Goal: Task Accomplishment & Management: Use online tool/utility

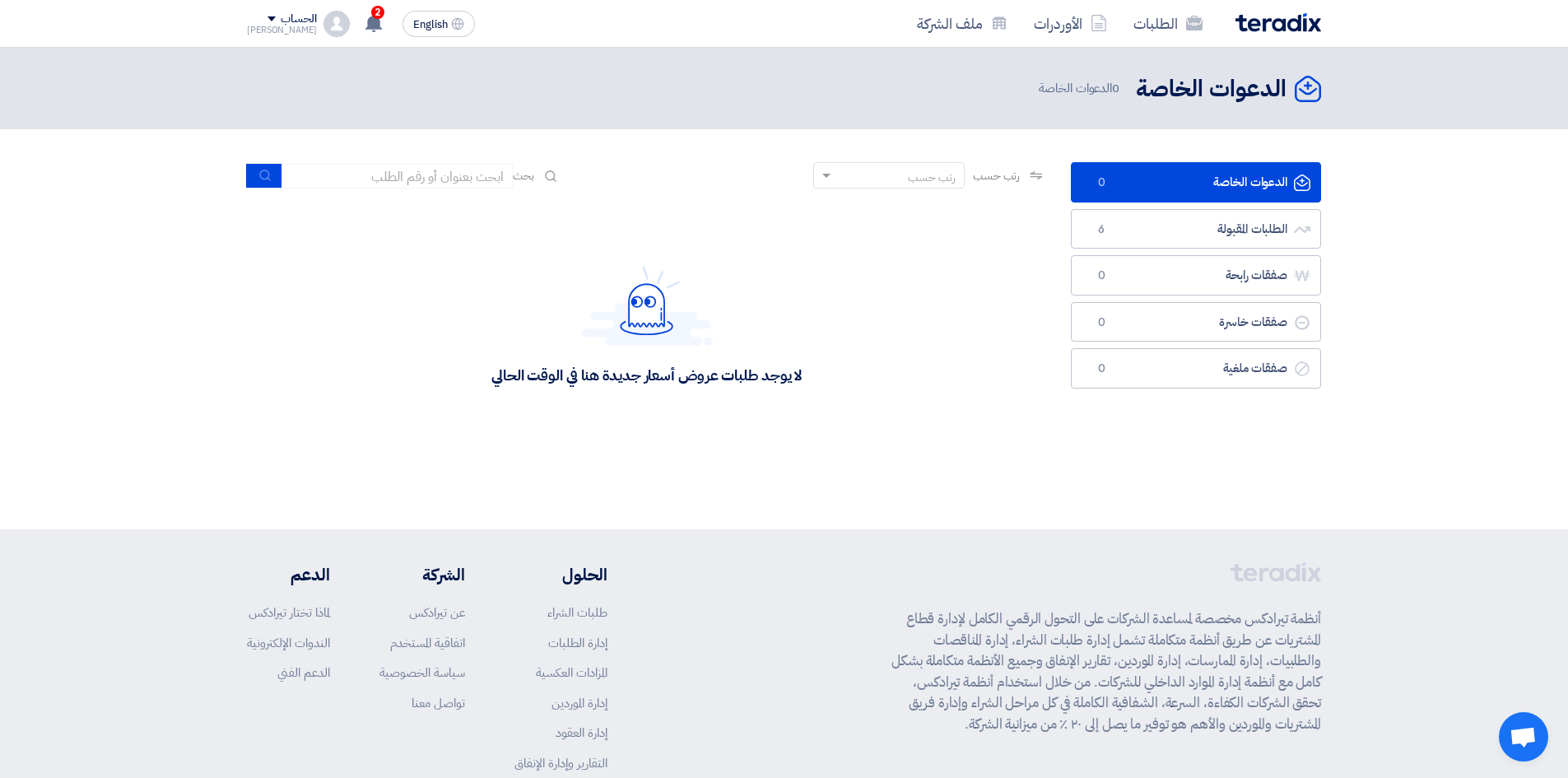
click at [941, 225] on div "لا يوجد طلبات عروض أسعار جديدة هنا في الوقت الحالي" at bounding box center [646, 325] width 799 height 247
click at [1128, 233] on link "الطلبات المقبولة الطلبات المقبولة 6" at bounding box center [1195, 229] width 250 height 40
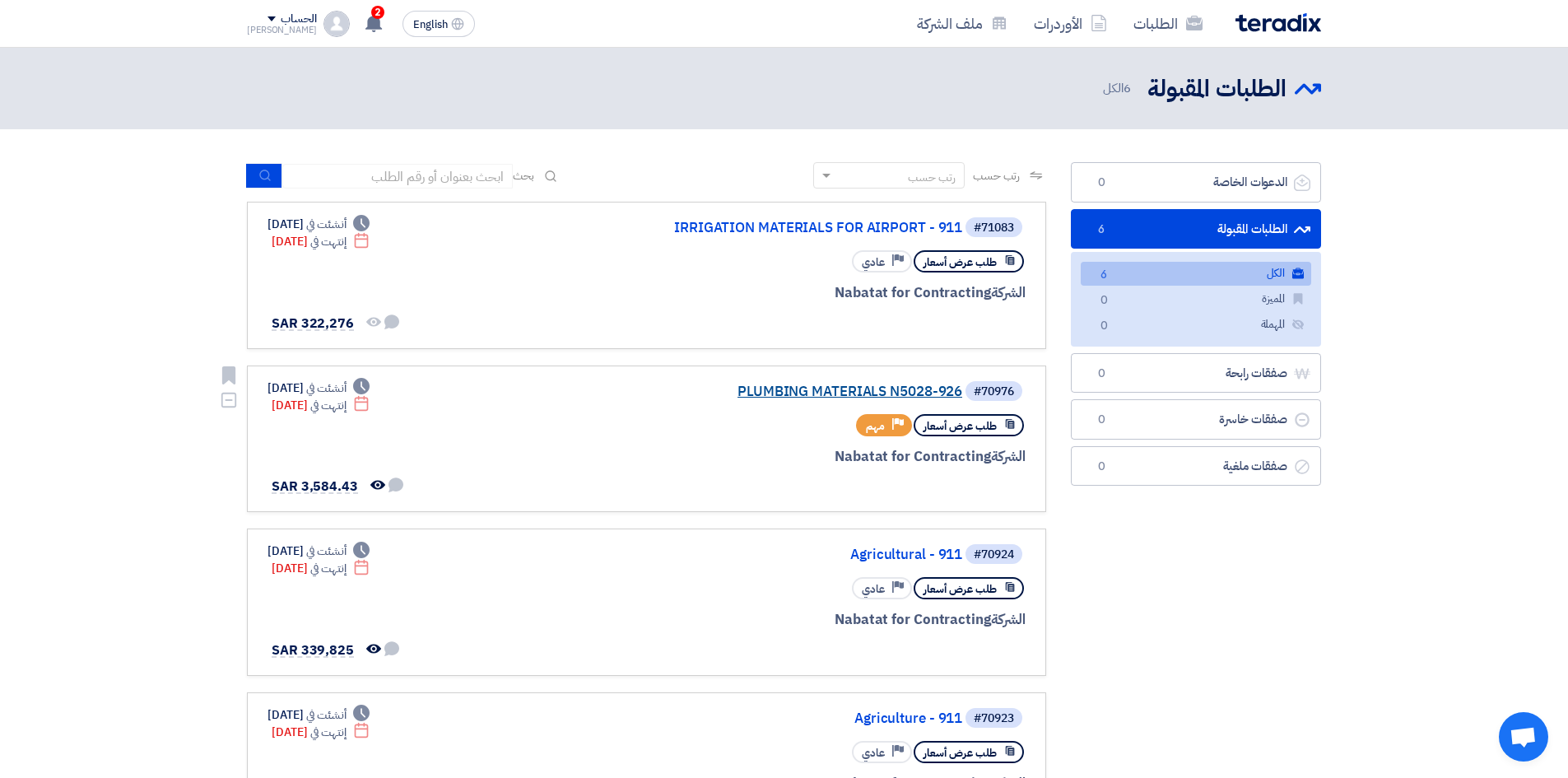
click at [863, 385] on link "PLUMBING MATERIALS N5028-926" at bounding box center [798, 392] width 329 height 15
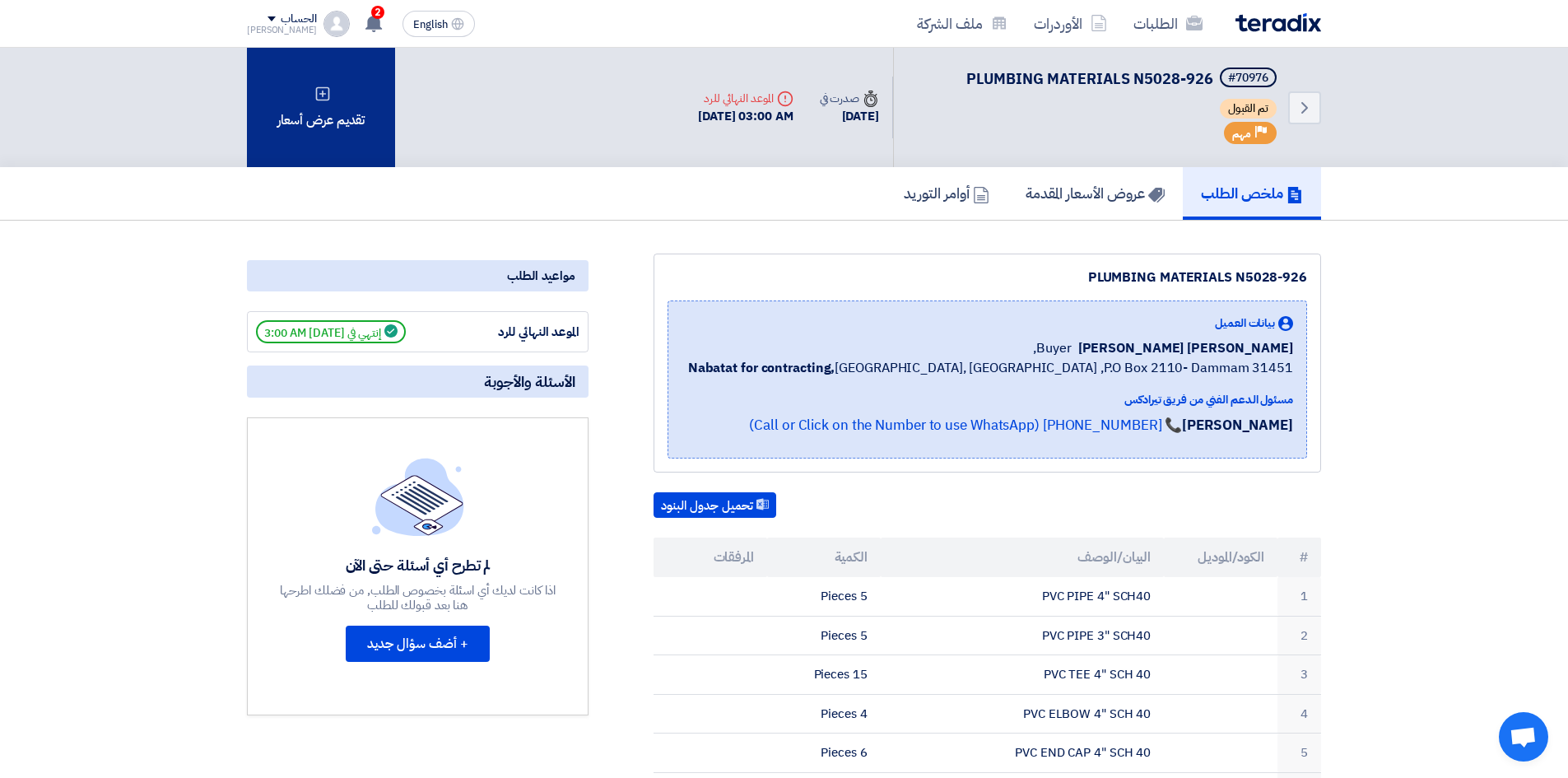
click at [310, 128] on div "تقديم عرض أسعار" at bounding box center [320, 107] width 148 height 120
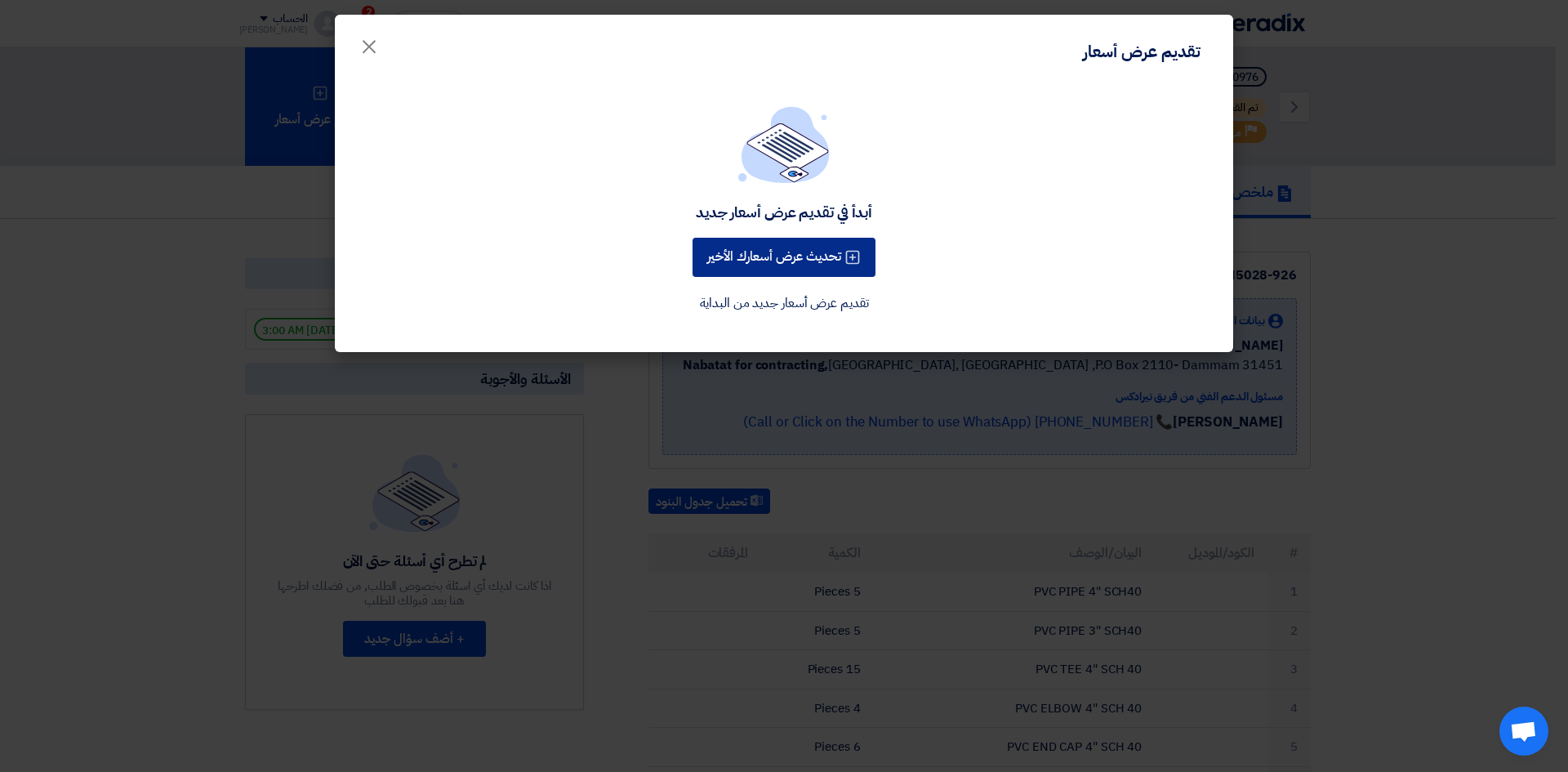
click at [737, 259] on button "تحديث عرض أسعارك الأخير" at bounding box center [783, 257] width 183 height 39
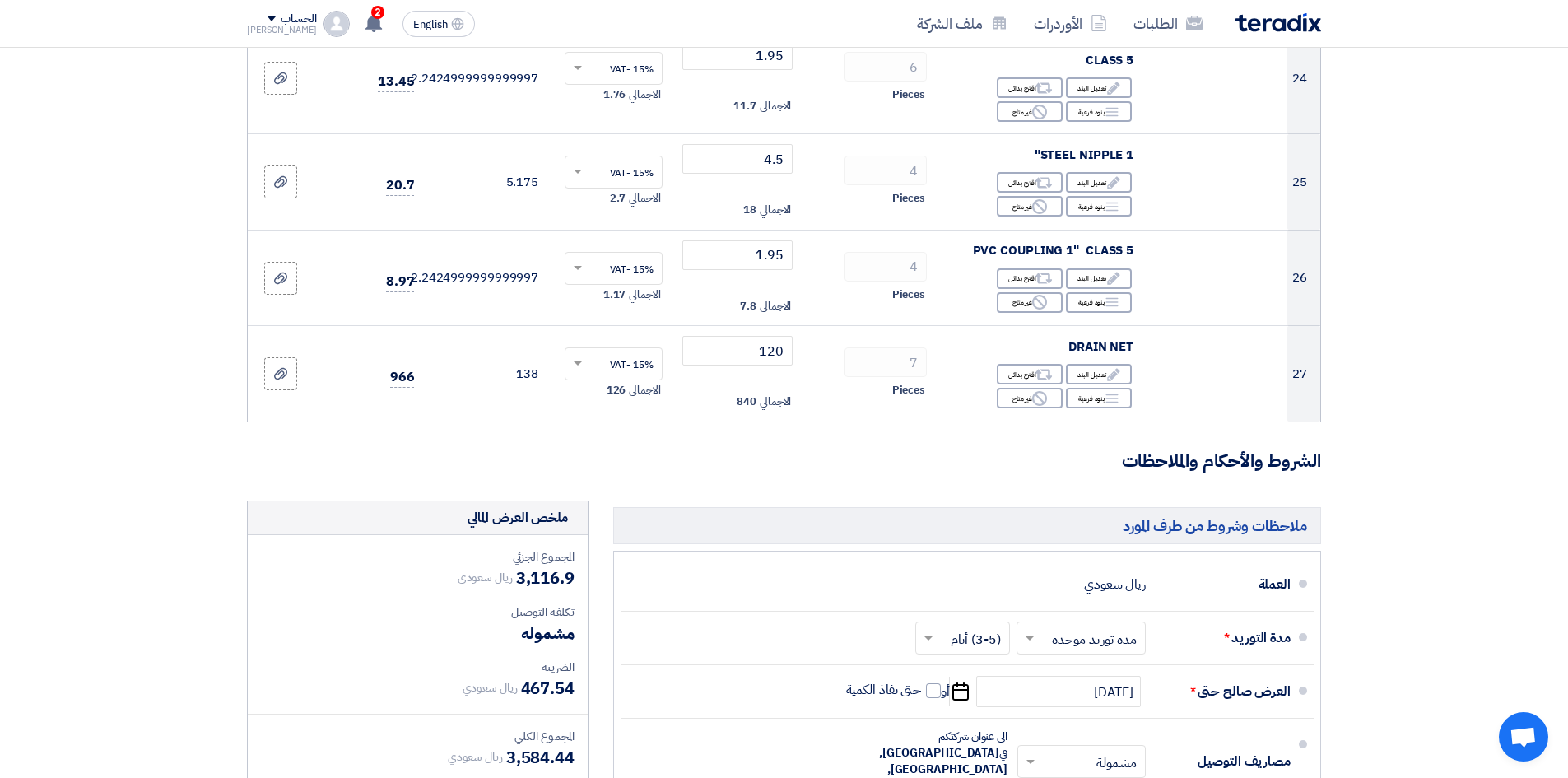
scroll to position [2552, 0]
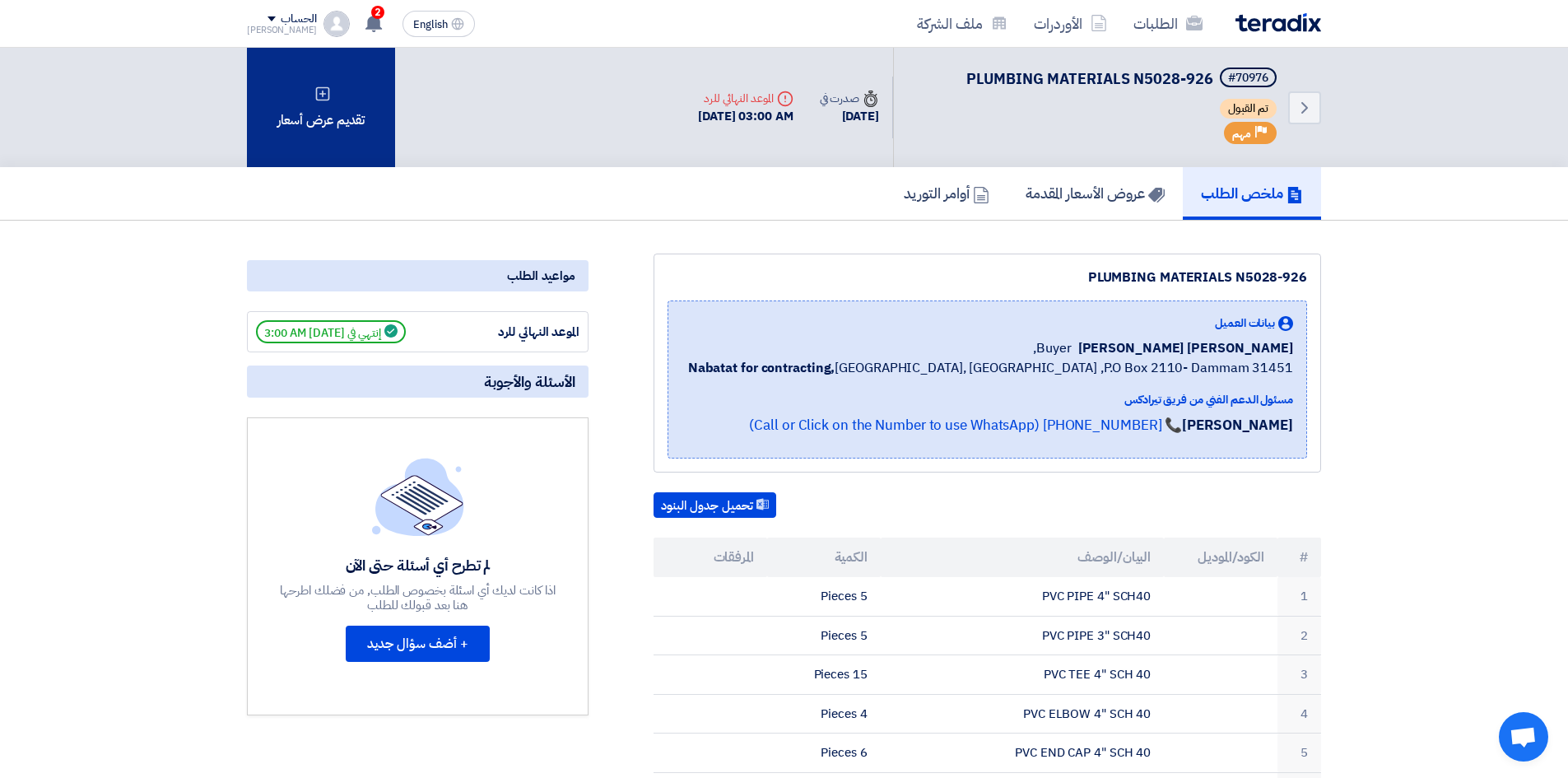
click at [315, 119] on div "تقديم عرض أسعار" at bounding box center [320, 107] width 148 height 120
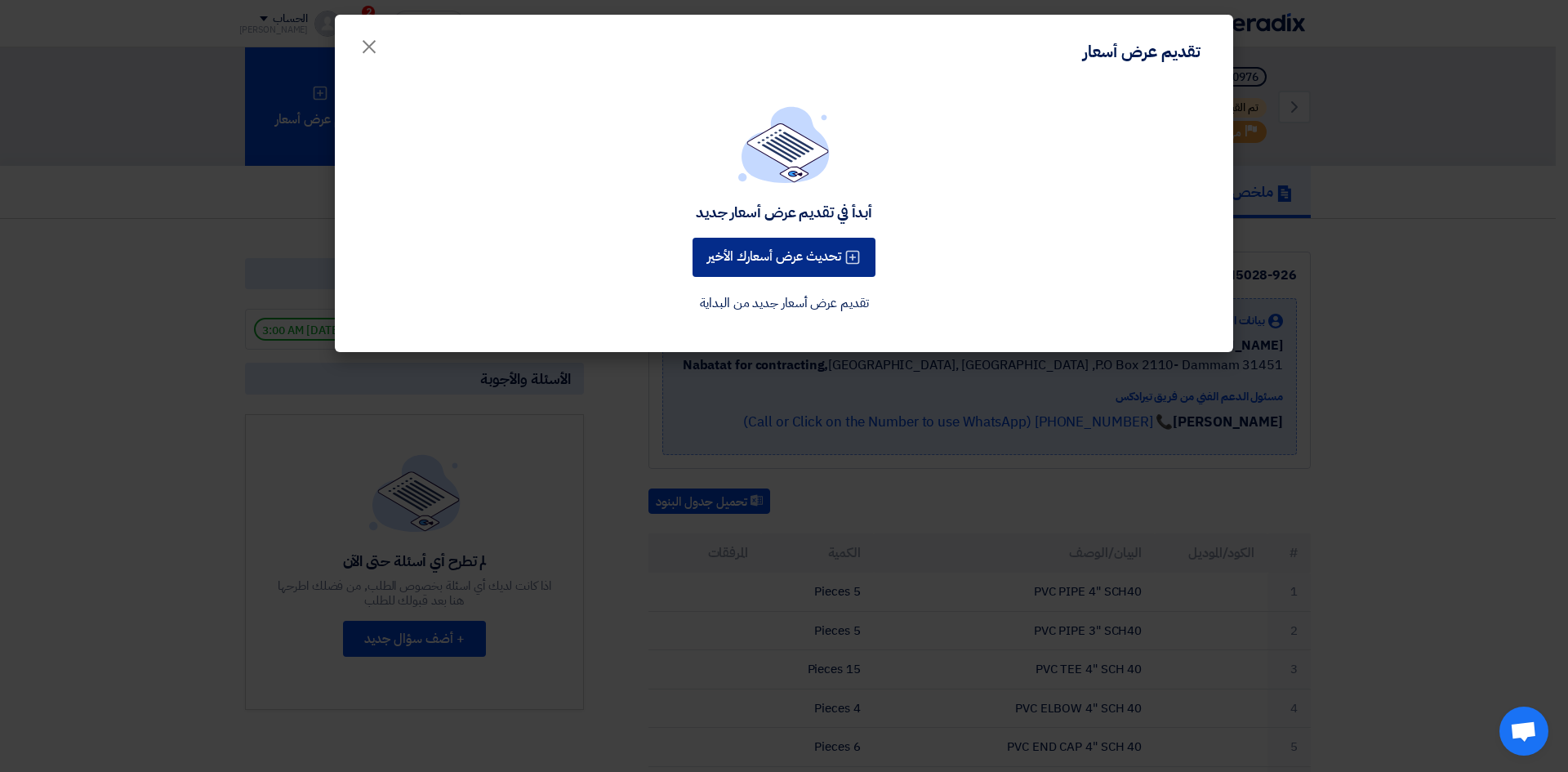
click at [707, 245] on button "تحديث عرض أسعارك الأخير" at bounding box center [783, 257] width 183 height 39
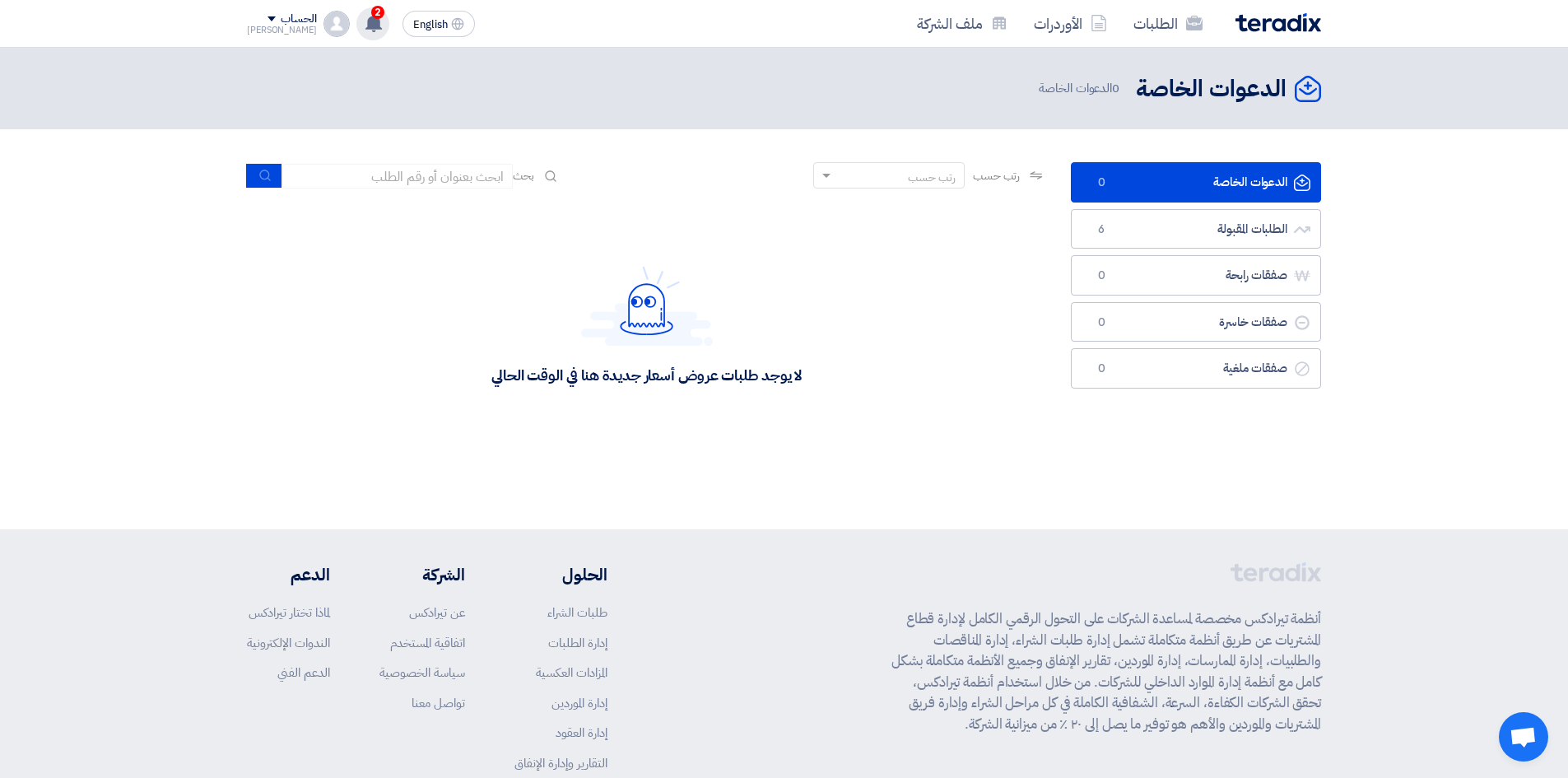
click at [364, 22] on icon at bounding box center [373, 22] width 18 height 18
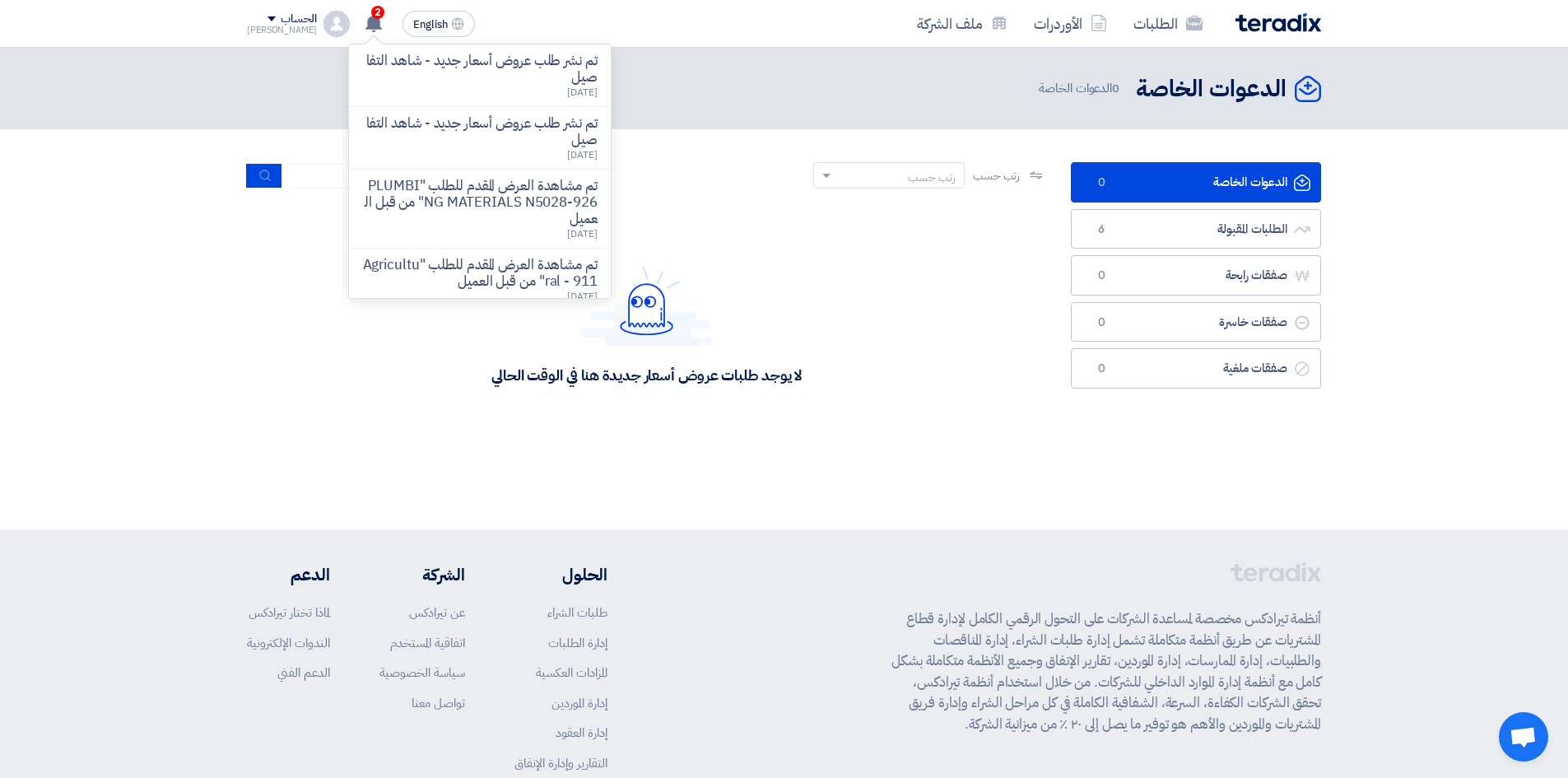
click at [724, 171] on div "رتب حسب رتب حسب بحث" at bounding box center [646, 182] width 799 height 39
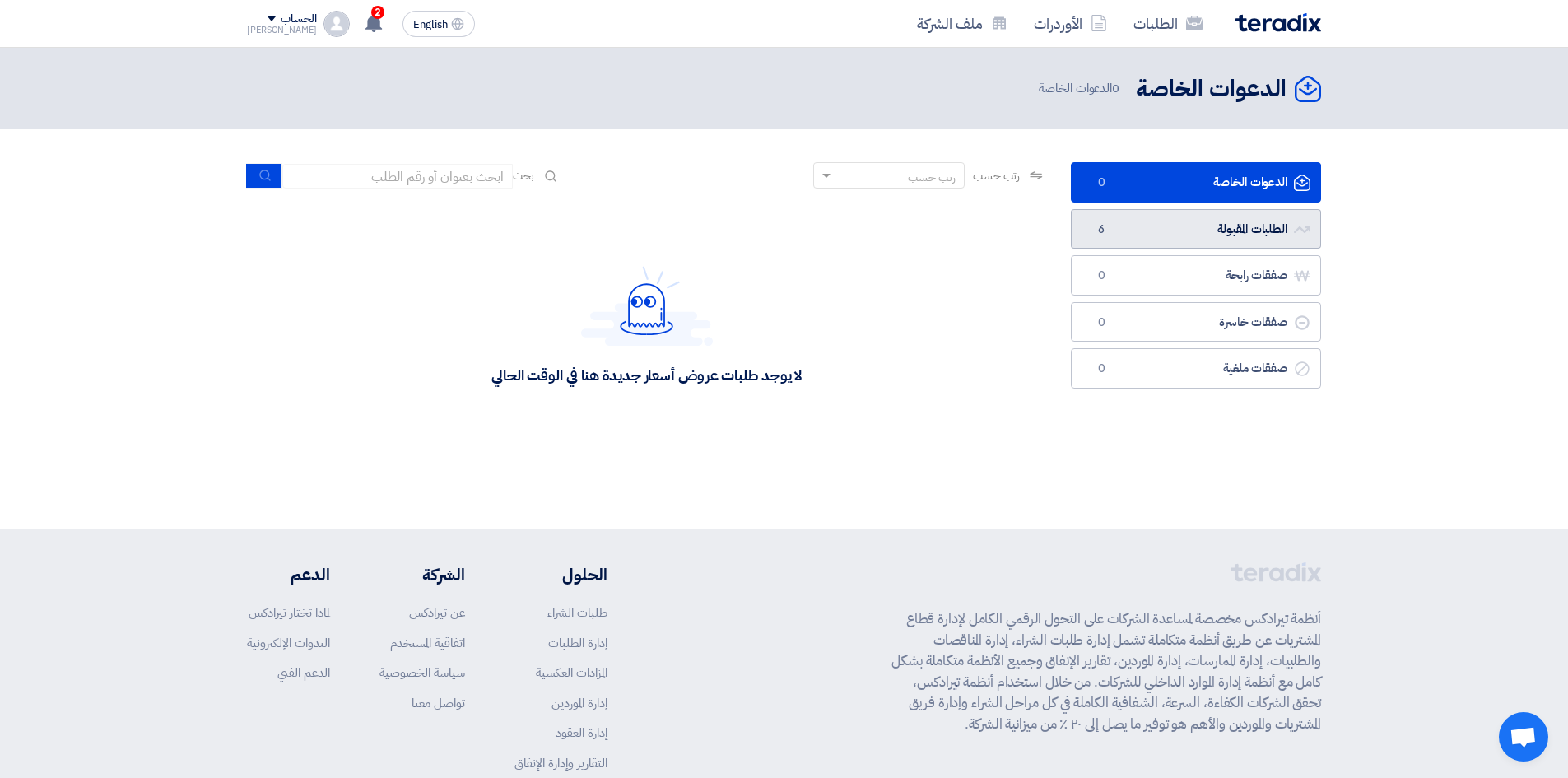
click at [1136, 240] on link "الطلبات المقبولة الطلبات المقبولة 6" at bounding box center [1195, 229] width 250 height 40
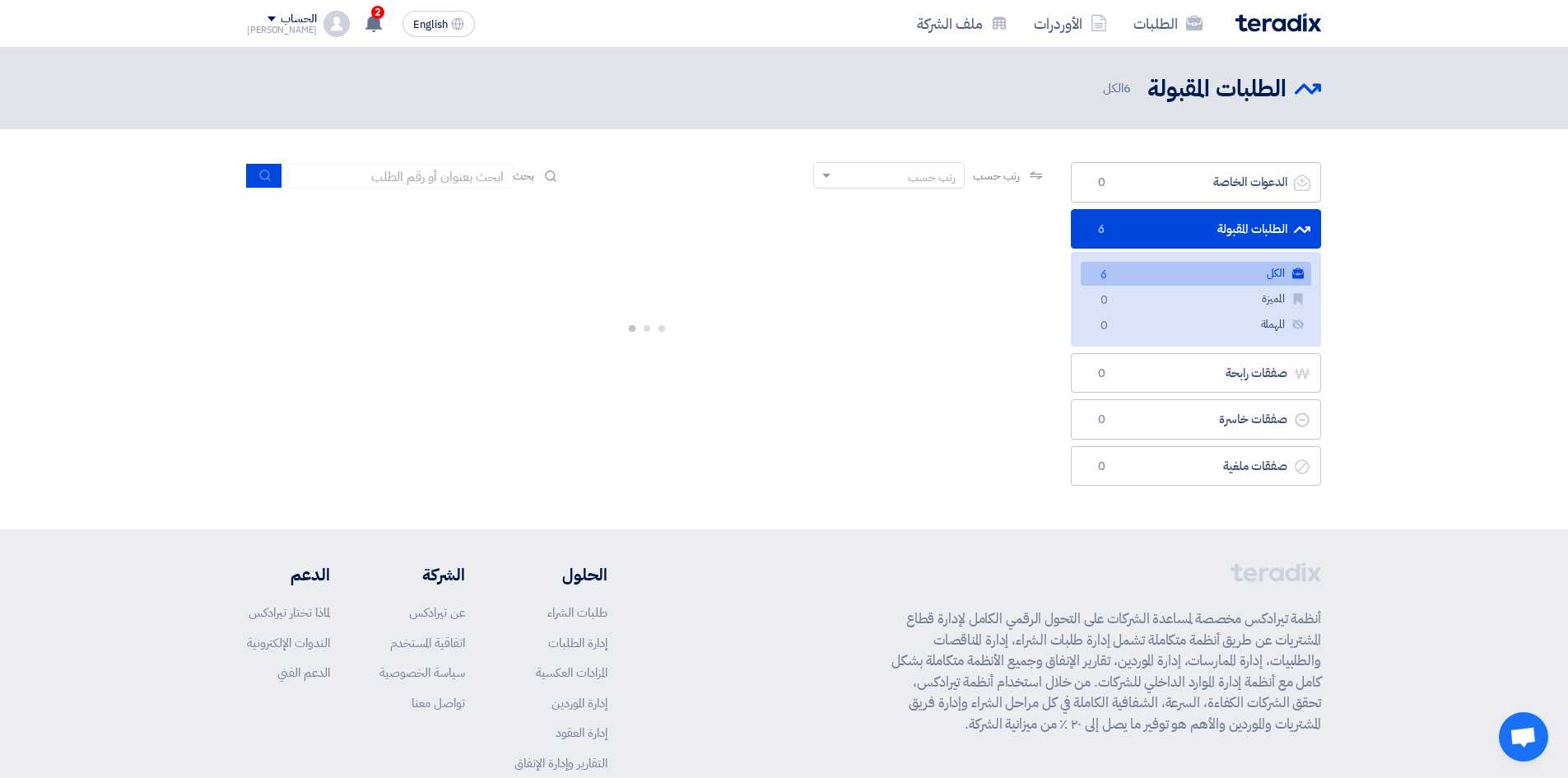
click at [1129, 230] on link "الطلبات المقبولة الطلبات المقبولة 6" at bounding box center [1195, 229] width 250 height 40
click at [1111, 223] on span "6" at bounding box center [1101, 230] width 20 height 17
click at [364, 21] on icon at bounding box center [373, 22] width 18 height 18
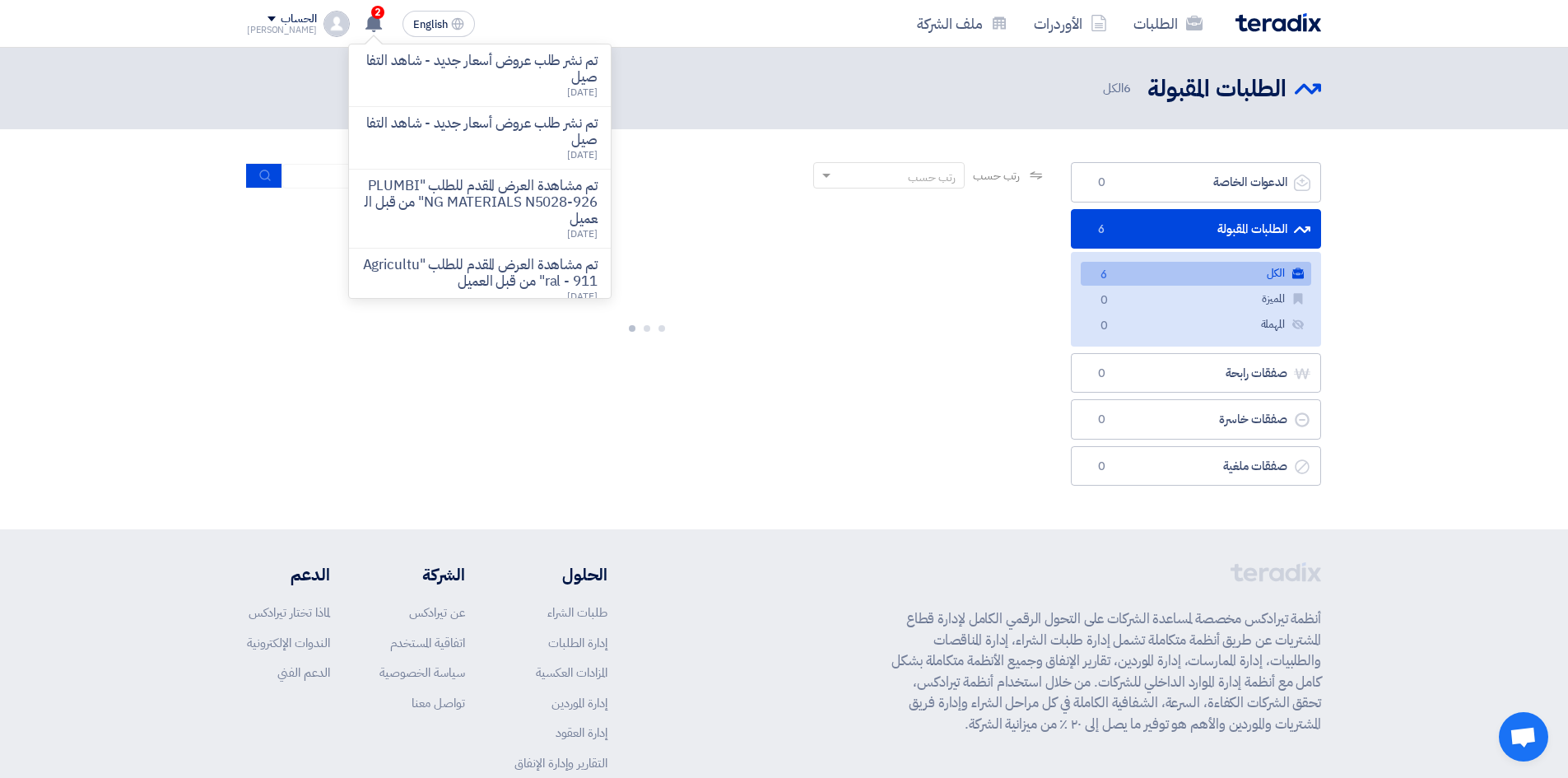
click at [723, 175] on div "رتب حسب رتب حسب بحث" at bounding box center [646, 182] width 799 height 39
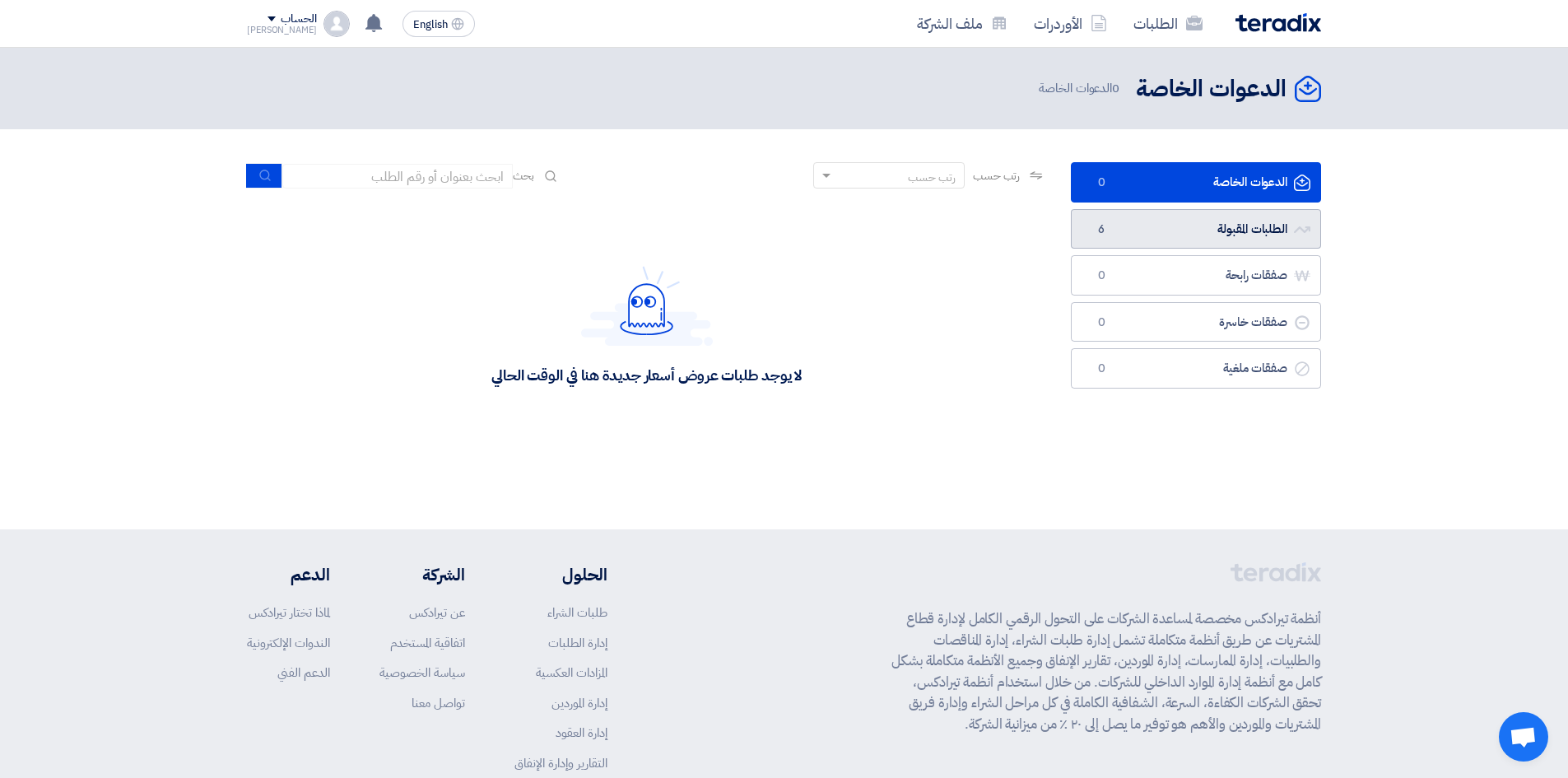
click at [1188, 229] on link "الطلبات المقبولة الطلبات المقبولة 6" at bounding box center [1195, 229] width 250 height 40
